Goal: Information Seeking & Learning: Learn about a topic

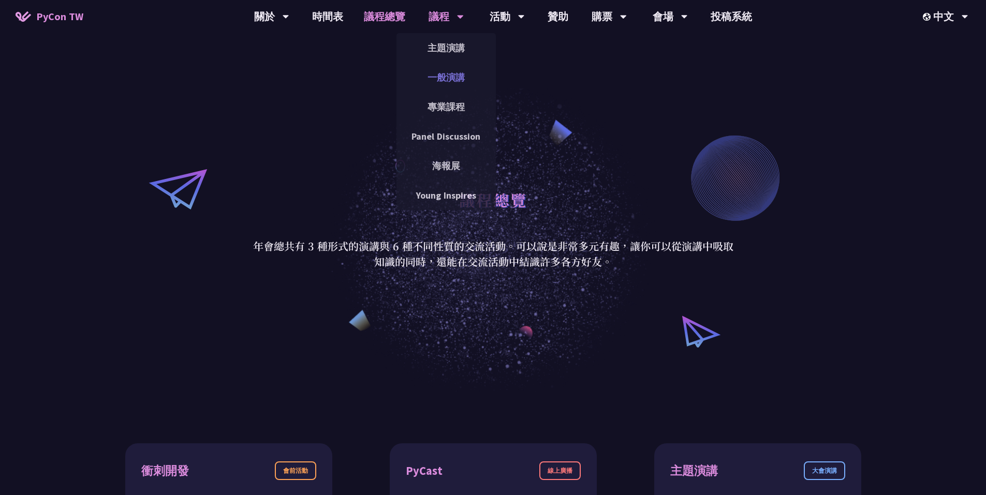
click at [443, 75] on link "一般演講" at bounding box center [445, 77] width 99 height 24
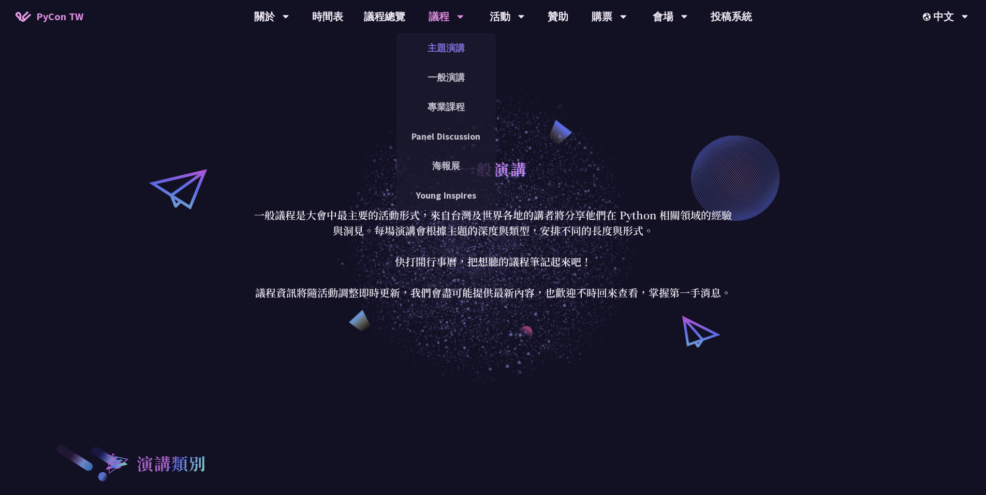
click at [440, 42] on link "主題演講" at bounding box center [445, 48] width 99 height 24
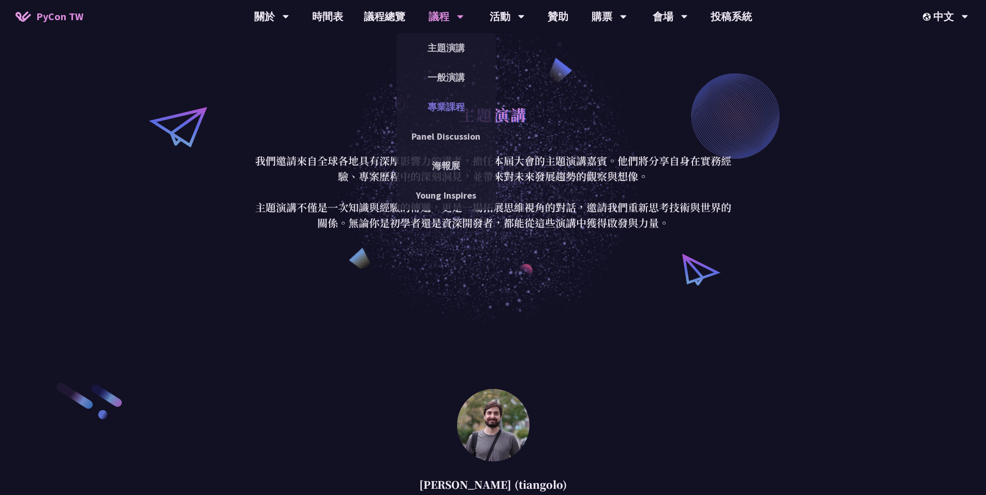
click at [441, 107] on link "專業課程" at bounding box center [445, 107] width 99 height 24
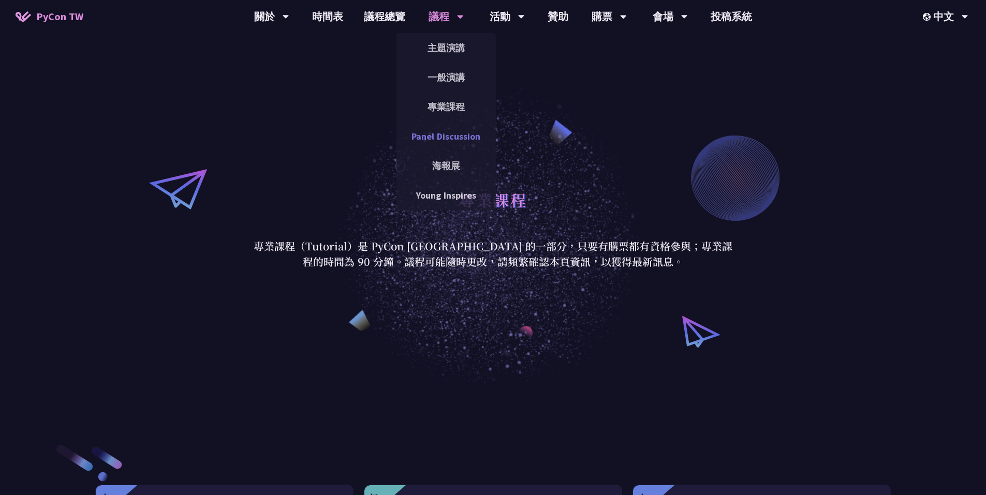
click at [443, 137] on link "Panel Discussion" at bounding box center [445, 136] width 99 height 24
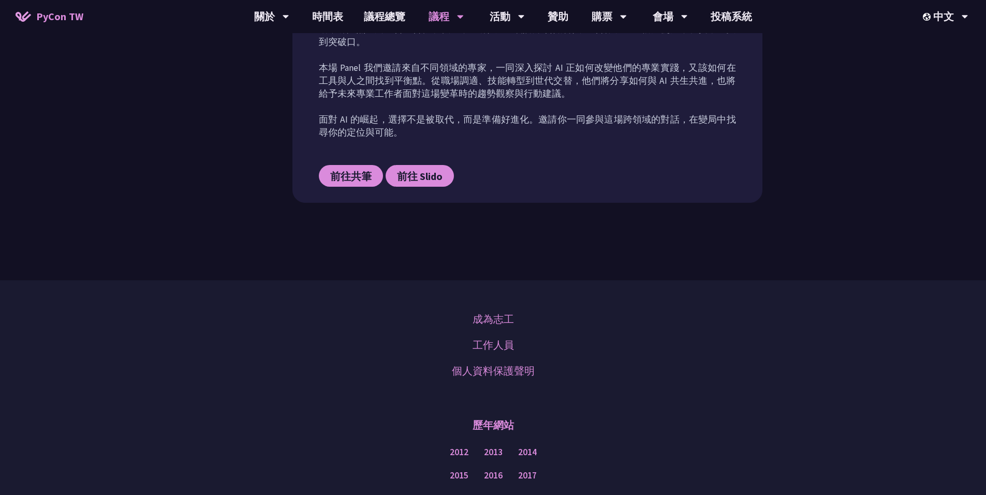
scroll to position [604, 0]
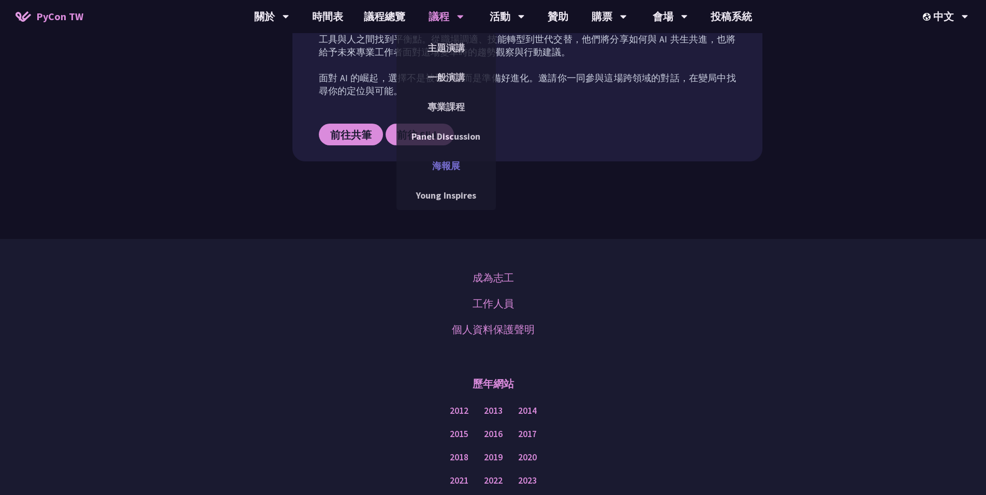
click at [450, 170] on link "海報展" at bounding box center [445, 166] width 99 height 24
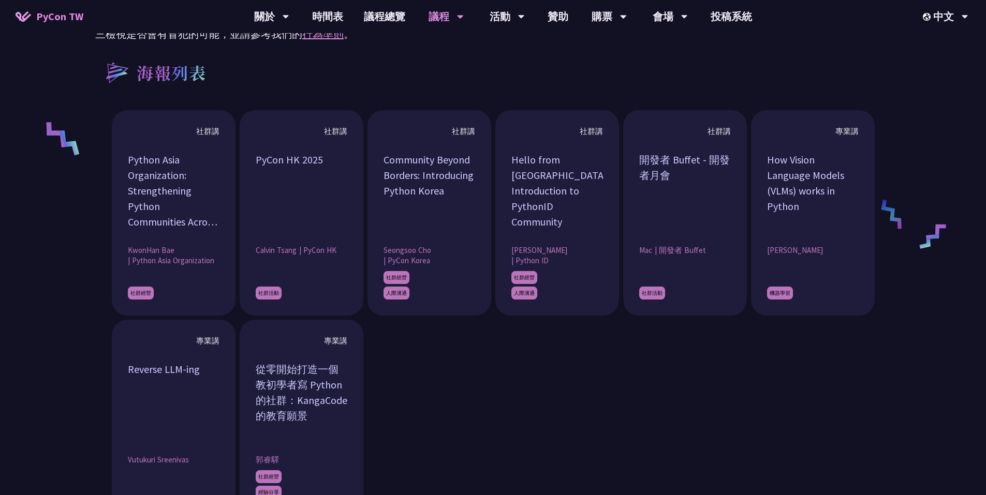
scroll to position [1207, 0]
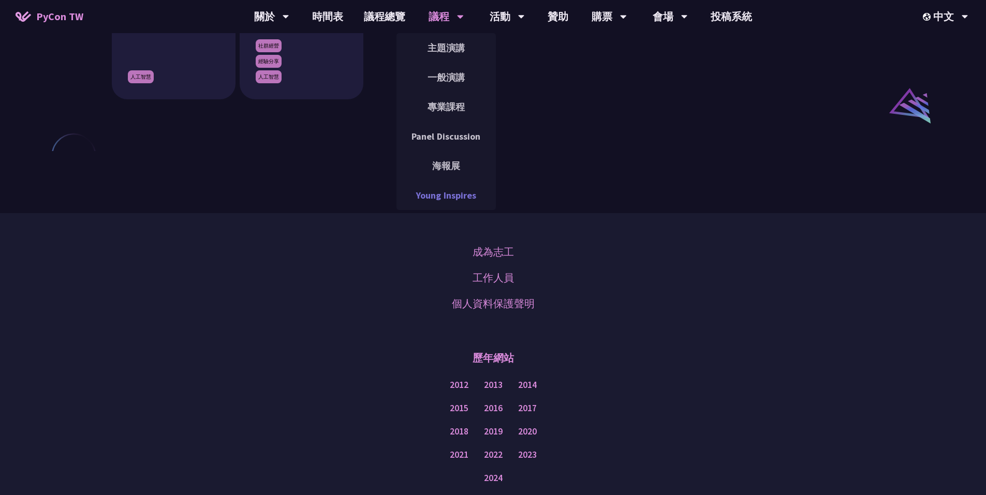
click at [440, 201] on link "Young Inspires" at bounding box center [445, 195] width 99 height 24
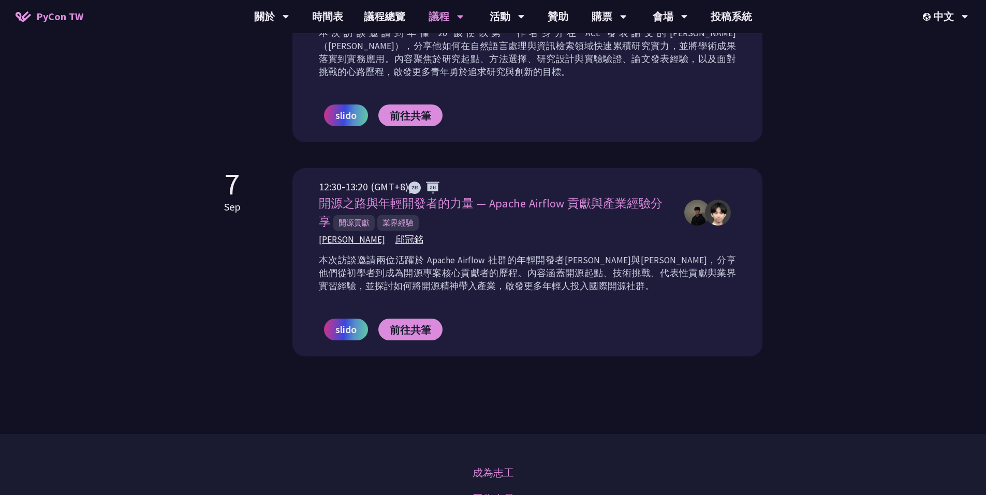
scroll to position [690, 0]
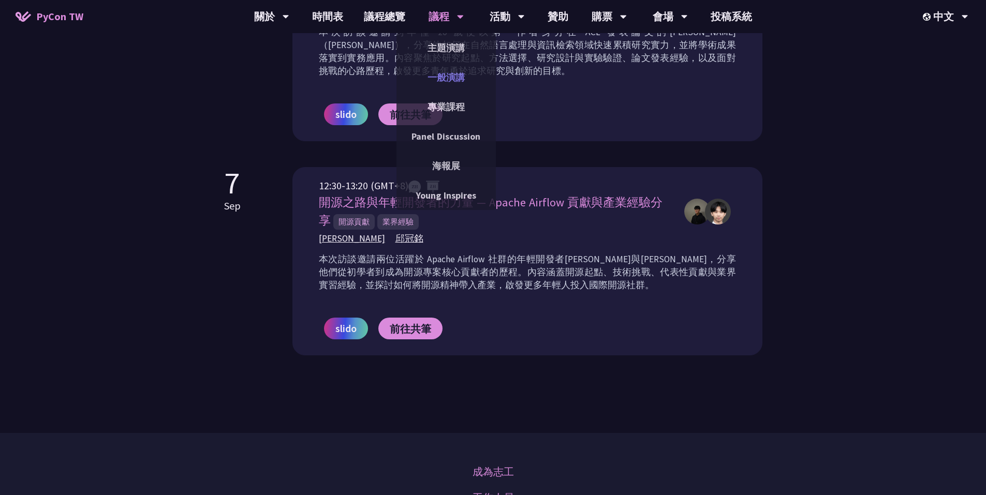
click at [446, 76] on link "一般演講" at bounding box center [445, 77] width 99 height 24
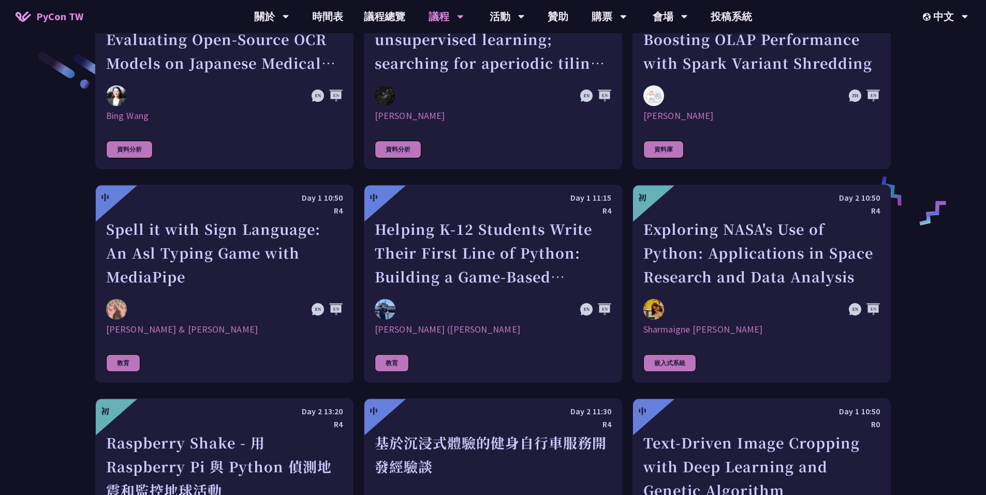
scroll to position [1984, 0]
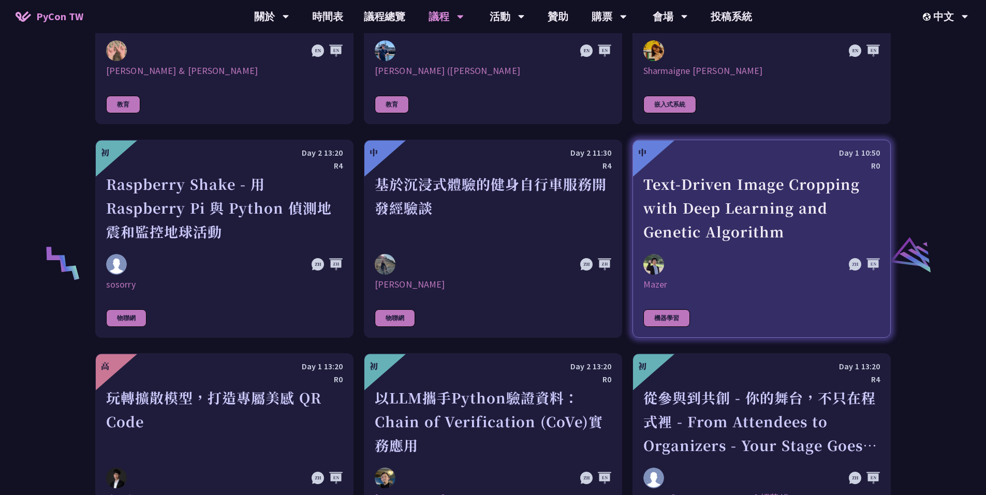
click at [662, 257] on img at bounding box center [653, 264] width 21 height 21
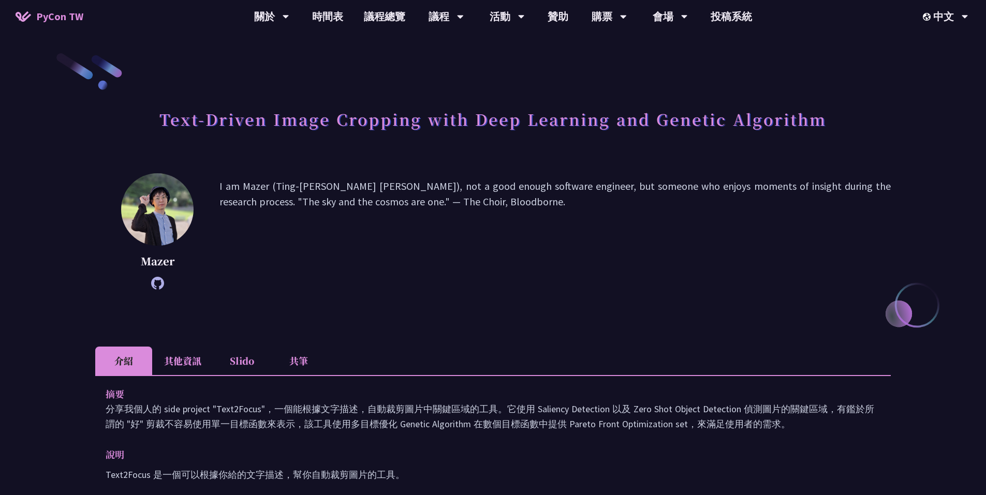
click at [196, 366] on li "其他資訊" at bounding box center [182, 361] width 61 height 28
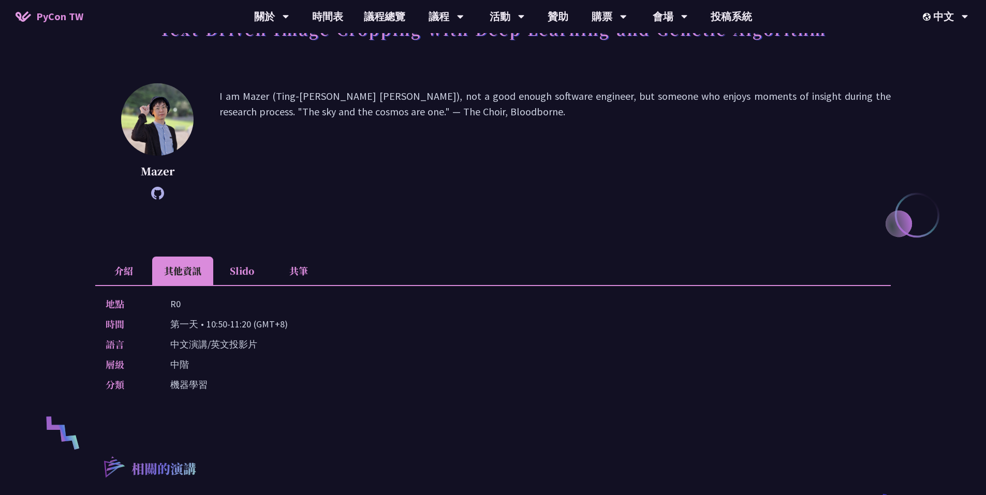
scroll to position [173, 0]
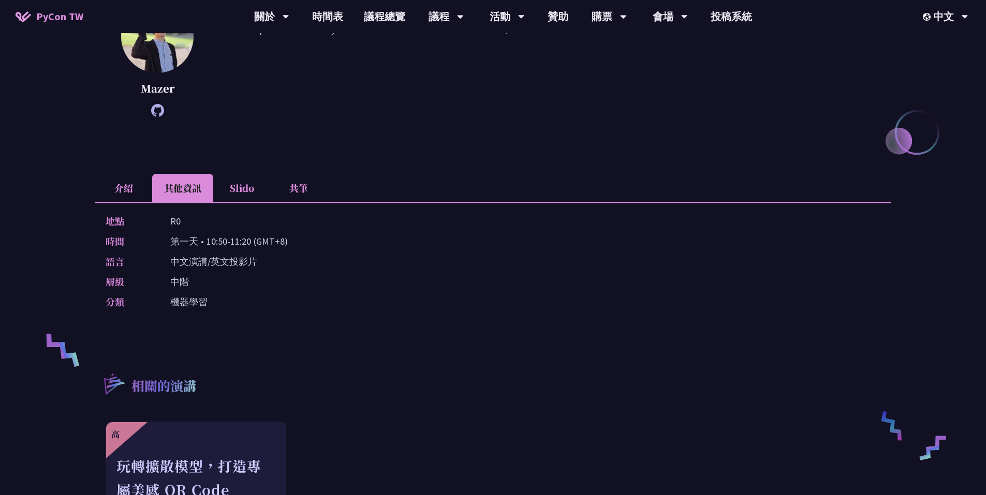
click at [241, 187] on li "Slido" at bounding box center [241, 188] width 57 height 28
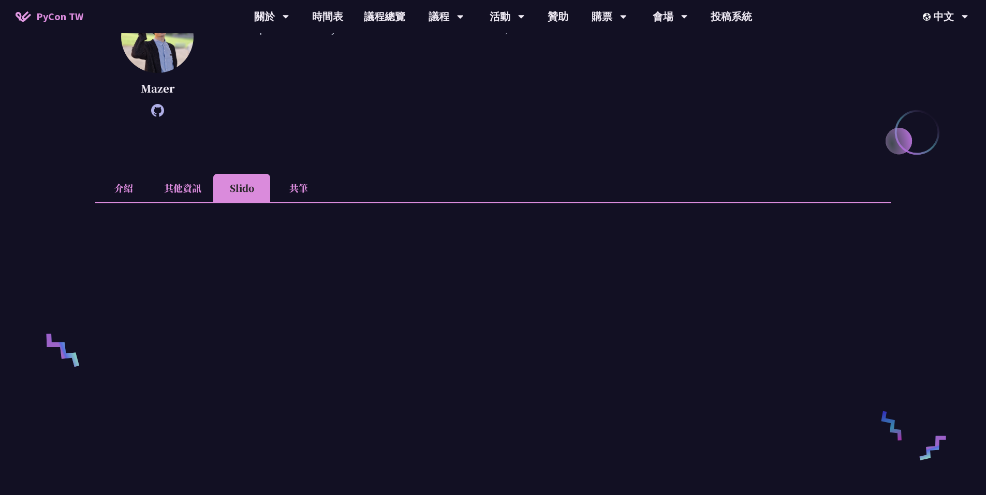
click at [305, 190] on li "共筆" at bounding box center [298, 188] width 57 height 28
click at [208, 189] on li "其他資訊" at bounding box center [182, 188] width 61 height 28
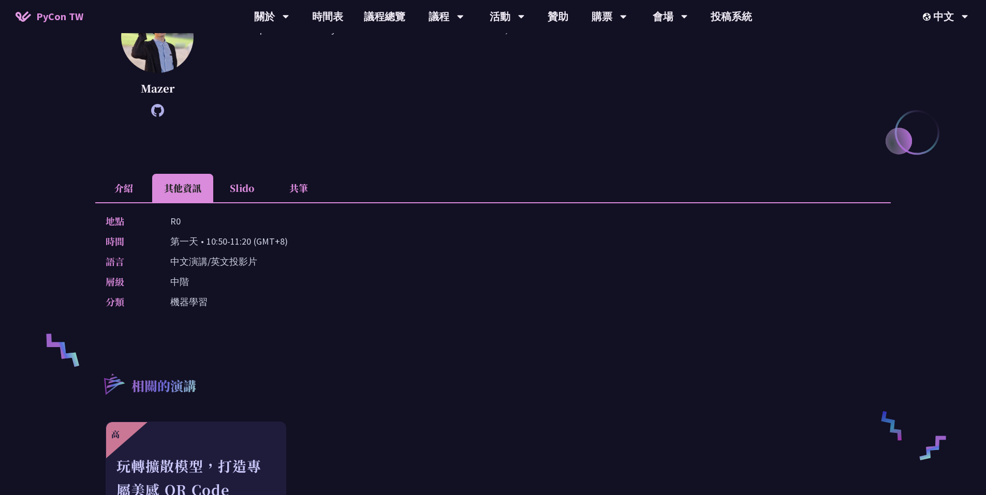
click at [127, 193] on li "介紹" at bounding box center [123, 188] width 57 height 28
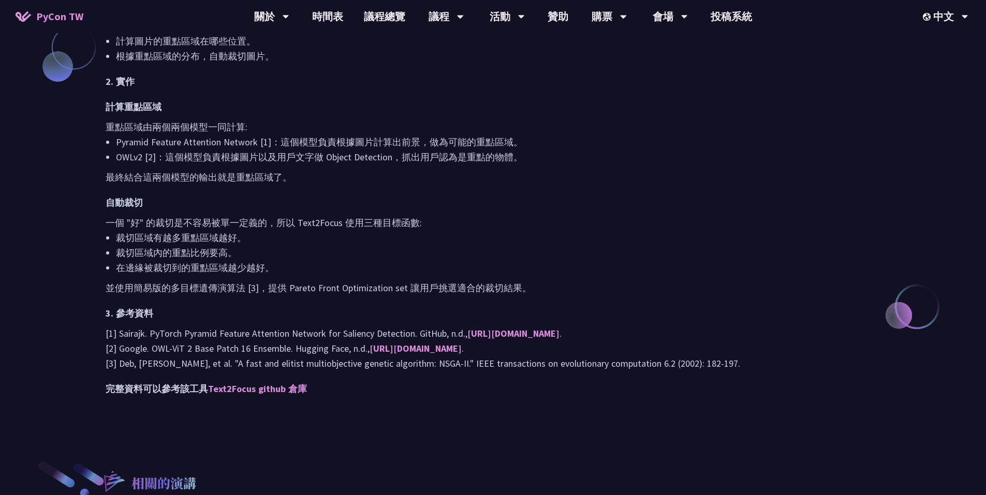
scroll to position [949, 0]
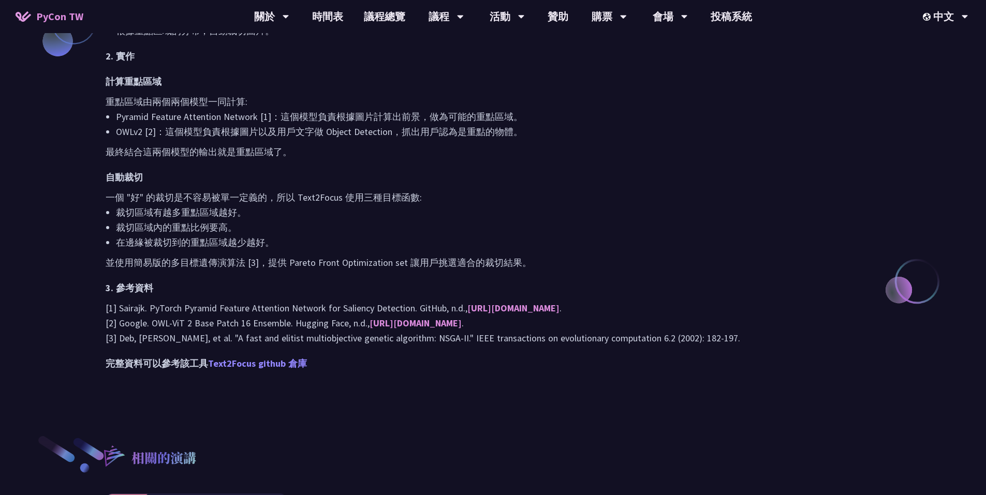
click at [253, 366] on link "Text2Focus github 倉庫" at bounding box center [257, 364] width 99 height 12
